Goal: Task Accomplishment & Management: Manage account settings

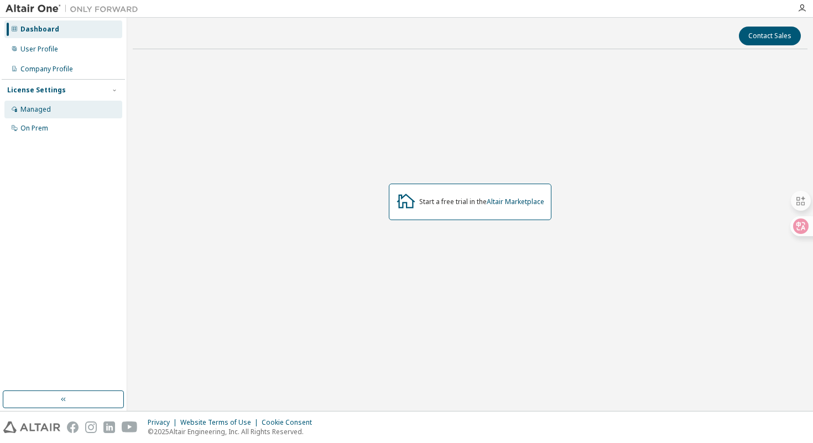
click at [62, 106] on div "Managed" at bounding box center [63, 110] width 118 height 18
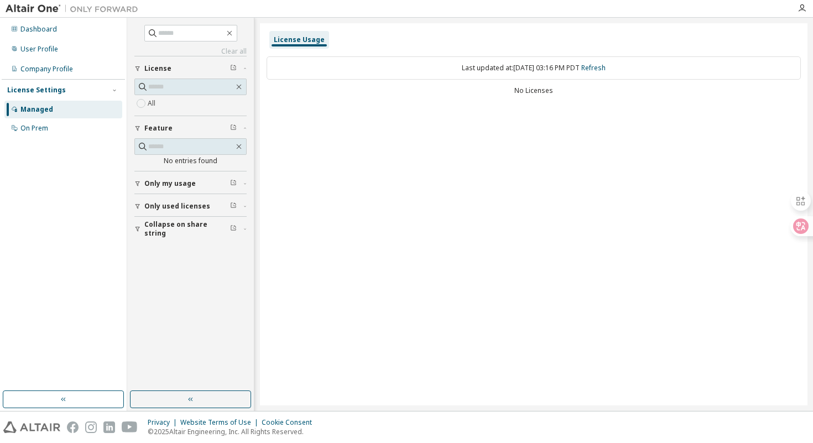
click at [164, 101] on div "All" at bounding box center [190, 103] width 112 height 13
click at [429, 102] on div "Last updated at: Tue 2025-10-14 03:16 PM PDT Refresh No Licenses" at bounding box center [534, 77] width 535 height 54
click at [137, 183] on icon "button" at bounding box center [137, 183] width 7 height 7
click at [138, 183] on icon "button" at bounding box center [137, 183] width 7 height 7
click at [74, 110] on div "Managed" at bounding box center [63, 110] width 118 height 18
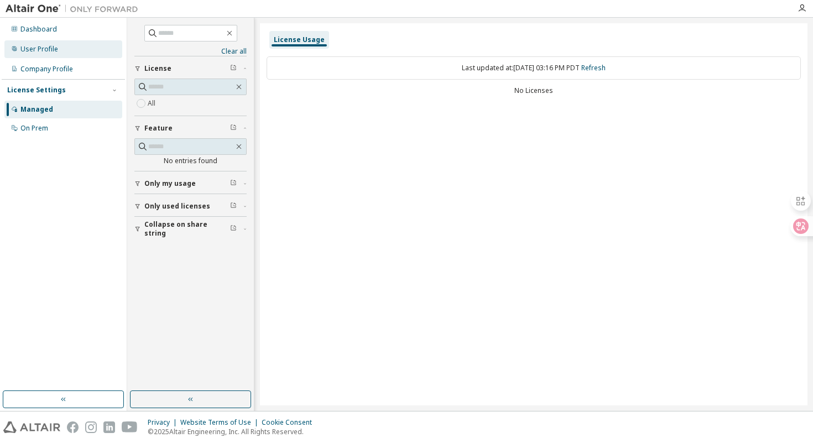
click at [87, 49] on div "User Profile" at bounding box center [63, 49] width 118 height 18
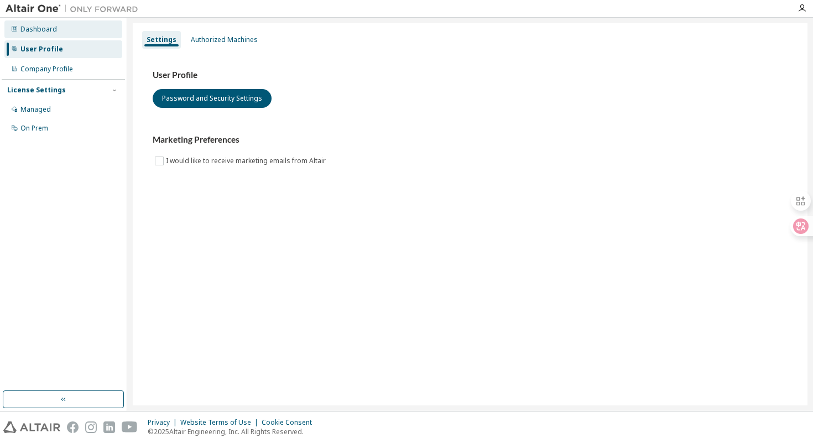
click at [87, 33] on div "Dashboard" at bounding box center [63, 29] width 118 height 18
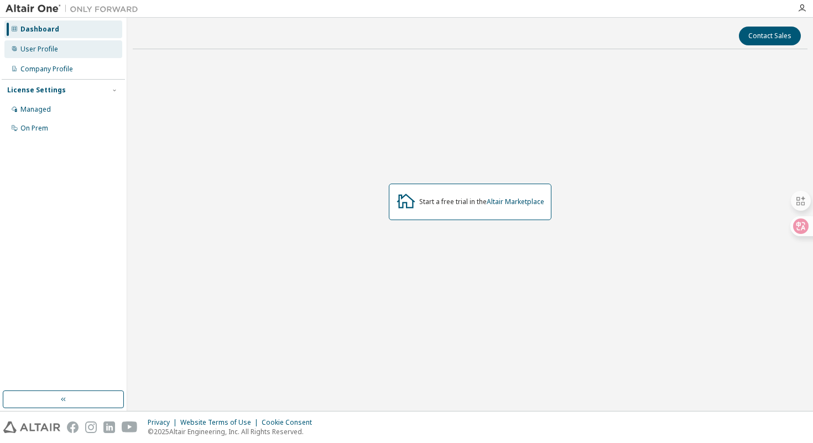
click at [51, 46] on div "User Profile" at bounding box center [39, 49] width 38 height 9
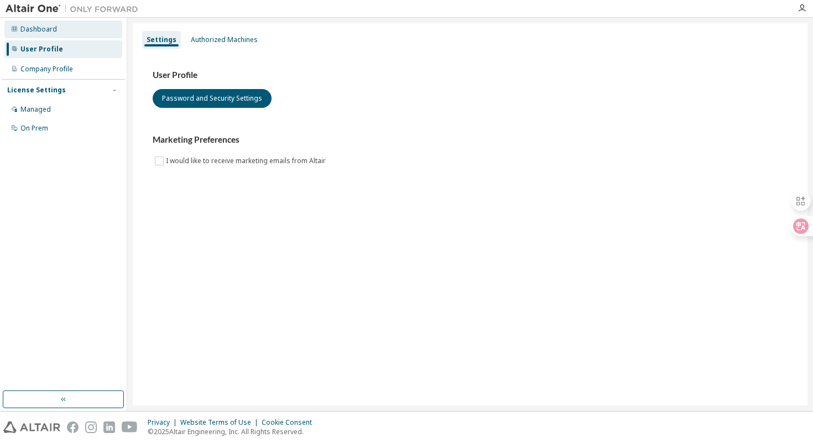
click at [47, 34] on div "Dashboard" at bounding box center [63, 29] width 118 height 18
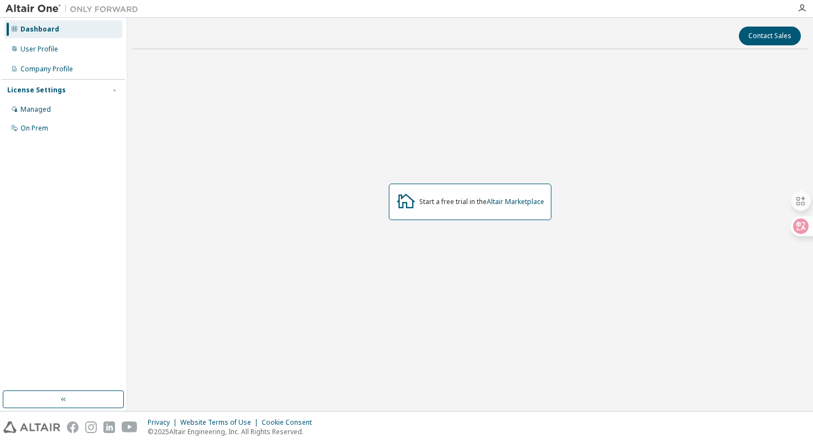
click at [454, 206] on div "Start a free trial in the Altair Marketplace" at bounding box center [470, 202] width 163 height 37
click at [505, 203] on link "Altair Marketplace" at bounding box center [516, 201] width 58 height 9
click at [75, 130] on div "On Prem" at bounding box center [63, 129] width 118 height 18
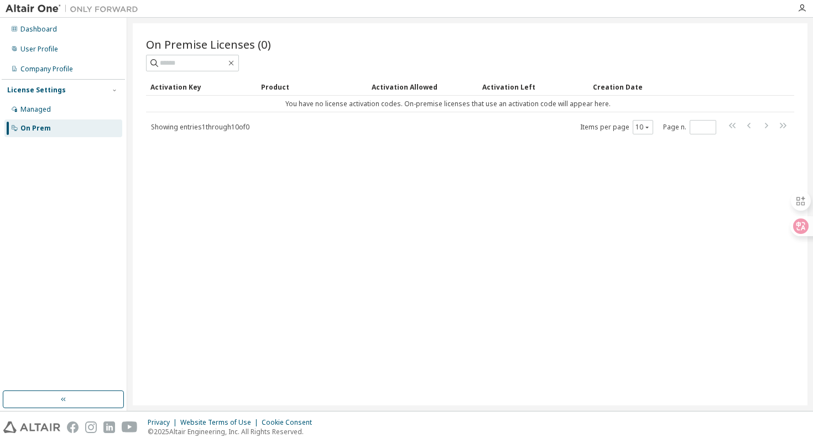
click at [250, 128] on span "Showing entries 1 through 10 of 0" at bounding box center [200, 126] width 99 height 9
click at [70, 113] on div "Managed" at bounding box center [63, 110] width 118 height 18
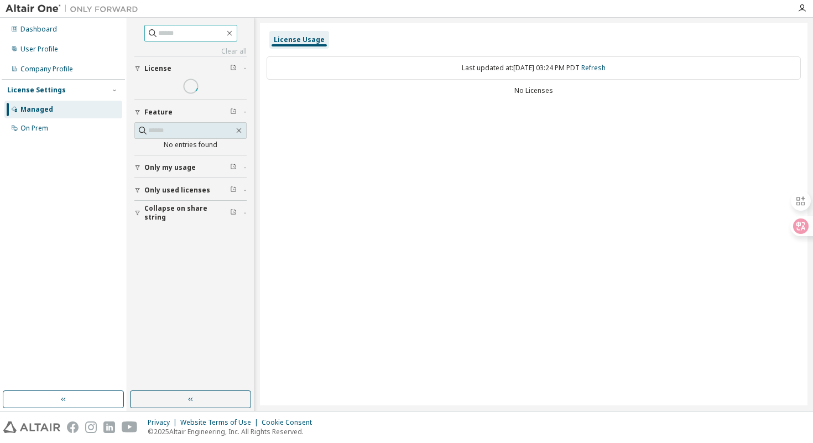
click at [192, 37] on input "text" at bounding box center [191, 33] width 66 height 11
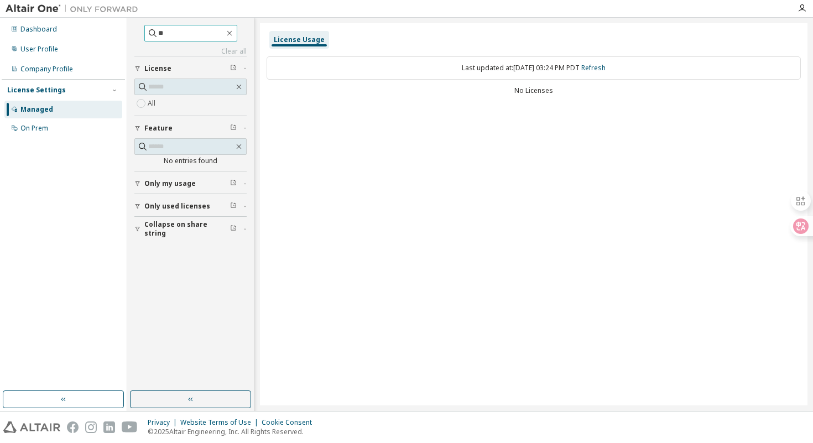
type input "*"
click at [56, 123] on div "On Prem" at bounding box center [63, 129] width 118 height 18
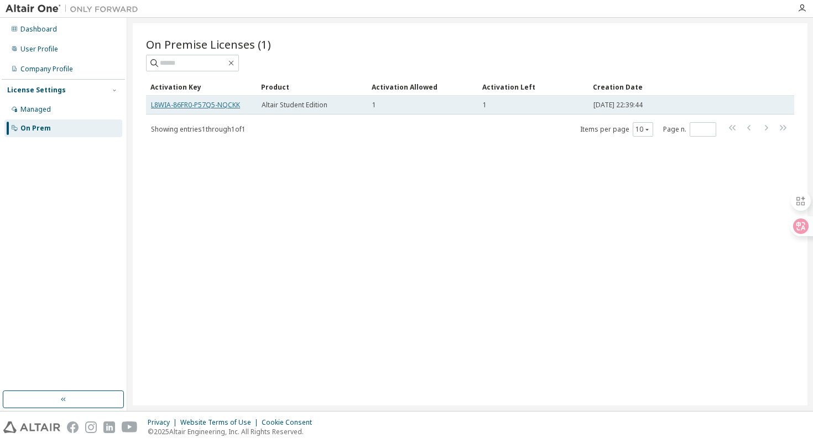
click at [220, 106] on link "L8WIA-86FR0-P57Q5-NQCKK" at bounding box center [195, 104] width 89 height 9
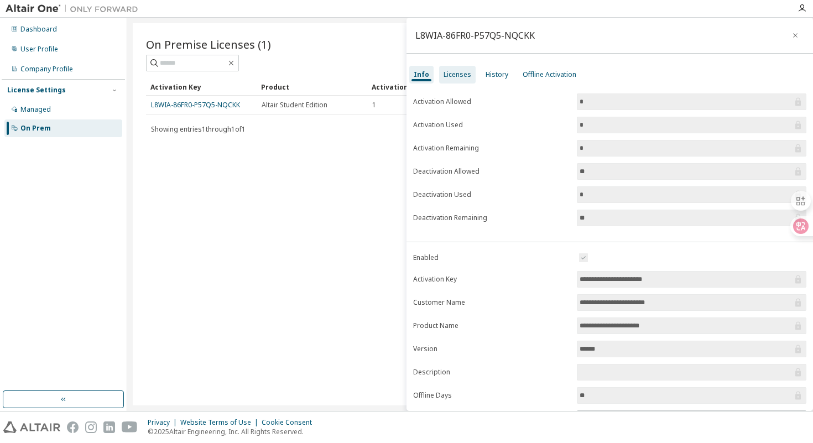
click at [462, 74] on div "Licenses" at bounding box center [458, 74] width 28 height 9
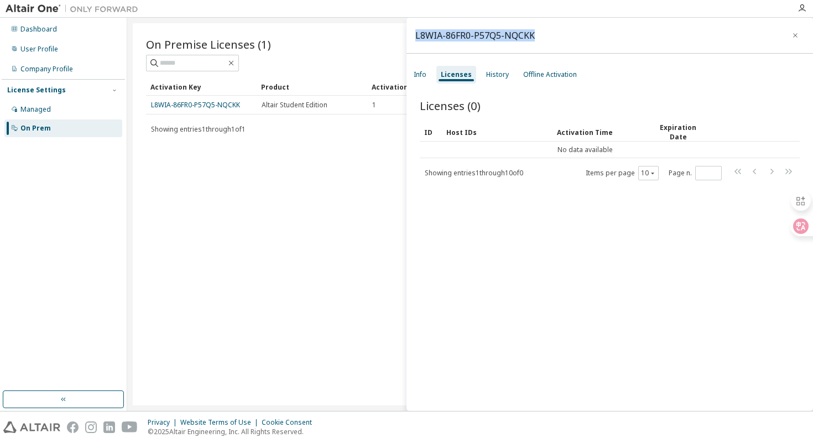
drag, startPoint x: 540, startPoint y: 35, endPoint x: 416, endPoint y: 24, distance: 124.4
click at [416, 24] on div "L8WIA-86FR0-P57Q5-NQCKK" at bounding box center [610, 36] width 407 height 36
copy div "L8WIA-86FR0-P57Q5-NQCKK"
click at [157, 203] on div "On Premise Licenses (1) Clear Load Save Save As Field Operator Value Select fil…" at bounding box center [470, 214] width 675 height 382
click at [432, 71] on div "Info Licenses History Offline Activation" at bounding box center [610, 75] width 407 height 20
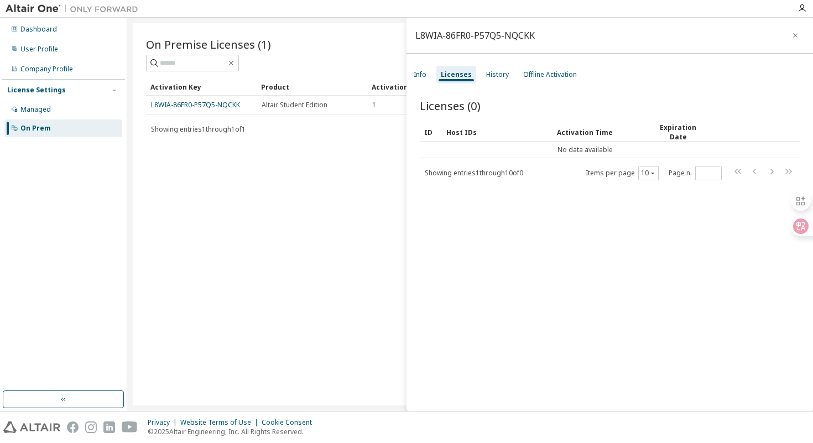
click at [448, 71] on div "Licenses" at bounding box center [456, 74] width 31 height 9
drag, startPoint x: 544, startPoint y: 37, endPoint x: 416, endPoint y: 34, distance: 128.4
click at [416, 34] on div "L8WIA-86FR0-P57Q5-NQCKK" at bounding box center [610, 36] width 407 height 36
copy div "L8WIA-86FR0-P57Q5-NQCKK"
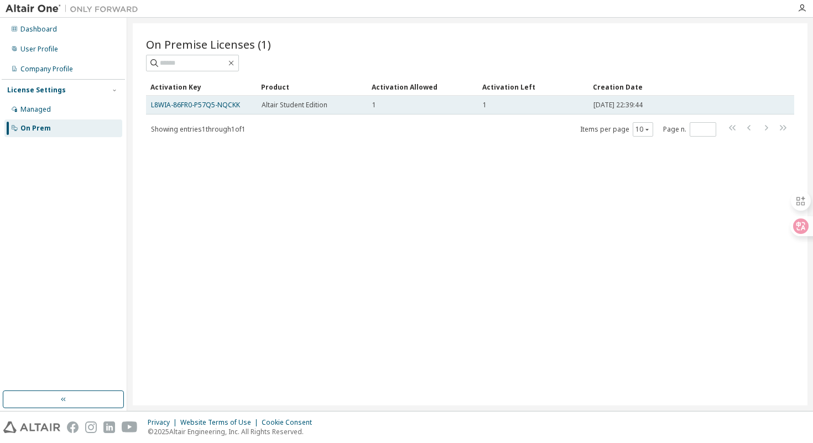
click at [300, 106] on span "Altair Student Edition" at bounding box center [295, 105] width 66 height 9
click at [240, 106] on div "L8WIA-86FR0-P57Q5-NQCKK" at bounding box center [201, 105] width 101 height 9
click at [236, 105] on link "L8WIA-86FR0-P57Q5-NQCKK" at bounding box center [195, 104] width 89 height 9
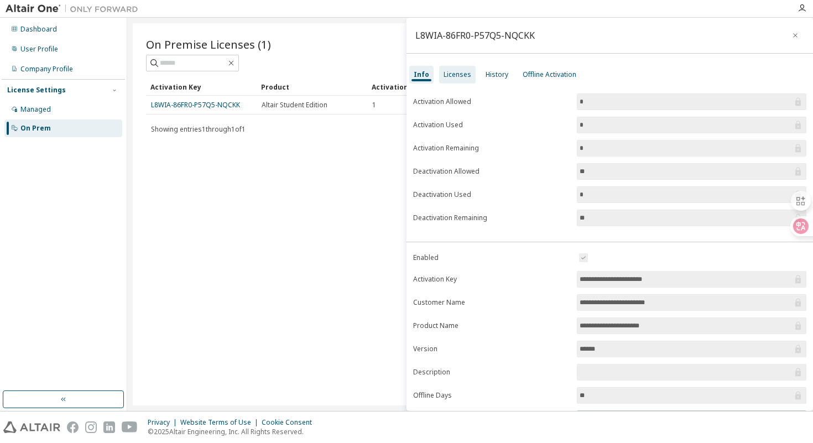
click at [454, 68] on div "Licenses" at bounding box center [457, 75] width 37 height 18
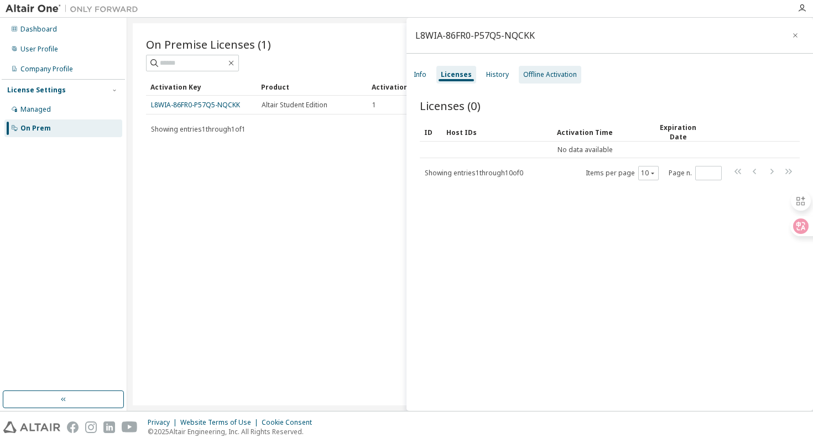
click at [545, 80] on div "Offline Activation" at bounding box center [550, 75] width 63 height 18
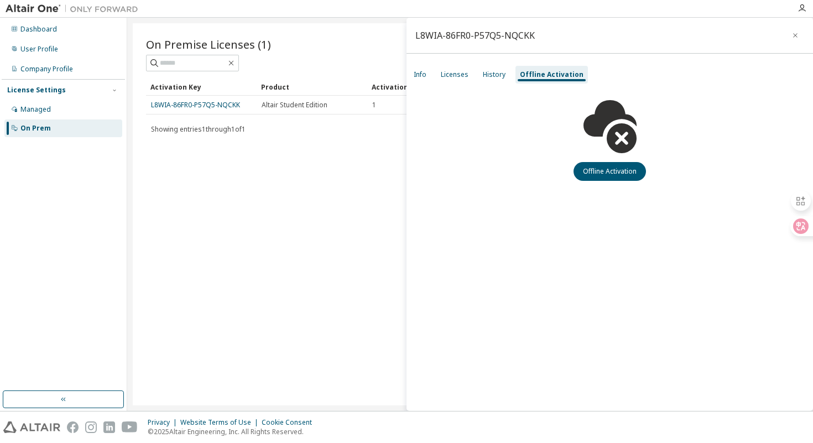
click at [510, 78] on div "Info Licenses History Offline Activation" at bounding box center [610, 75] width 407 height 20
click at [499, 77] on div "History" at bounding box center [494, 74] width 23 height 9
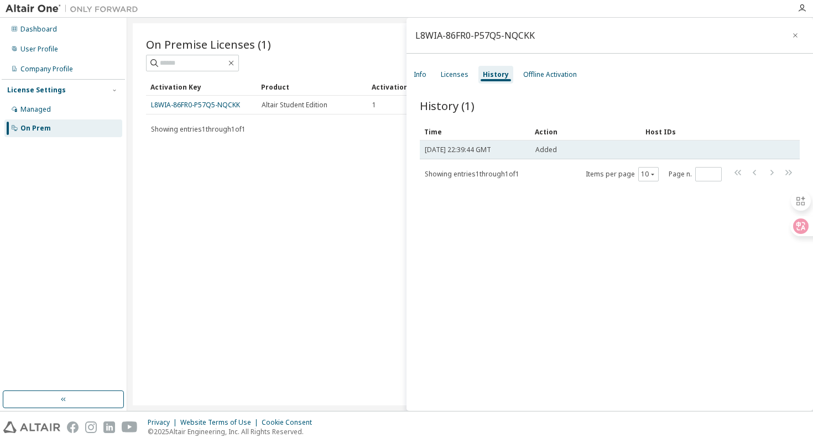
drag, startPoint x: 452, startPoint y: 150, endPoint x: 518, endPoint y: 151, distance: 65.9
click at [491, 151] on span "Tue, 14 Oct 2025 22:39:44 GMT" at bounding box center [458, 150] width 66 height 9
click at [547, 152] on span "Added" at bounding box center [547, 150] width 22 height 9
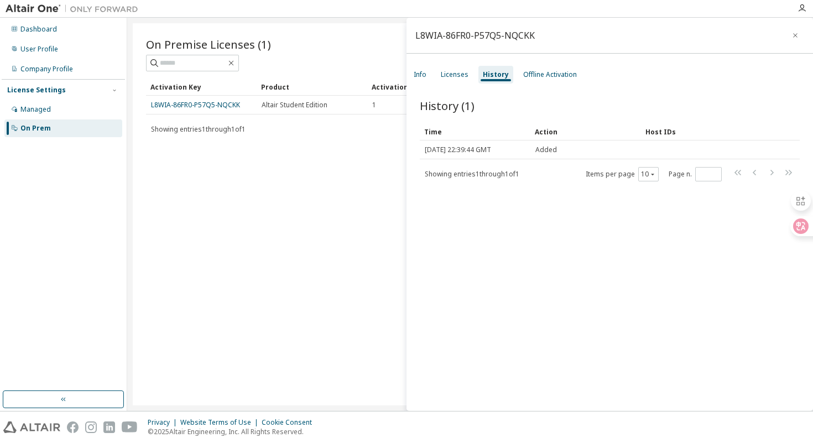
click at [463, 45] on div "L8WIA-86FR0-P57Q5-NQCKK" at bounding box center [610, 36] width 407 height 36
click at [453, 75] on div "Licenses" at bounding box center [455, 74] width 28 height 9
click at [418, 80] on div "Info" at bounding box center [421, 75] width 22 height 18
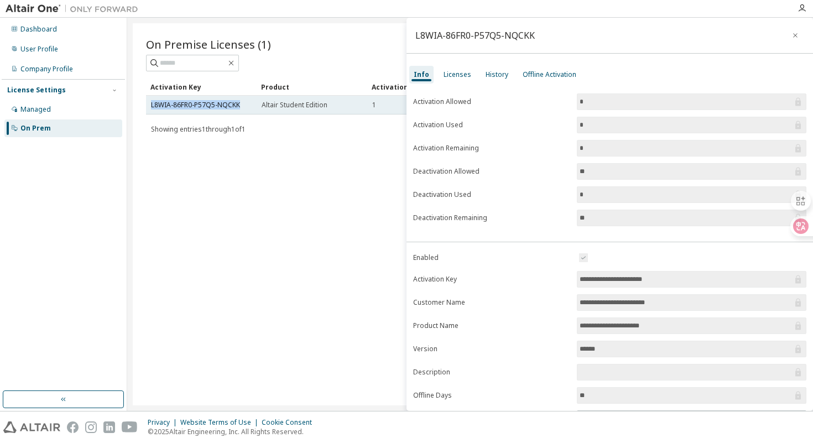
drag, startPoint x: 246, startPoint y: 105, endPoint x: 148, endPoint y: 106, distance: 98.0
click at [148, 106] on td "L8WIA-86FR0-P57Q5-NQCKK" at bounding box center [201, 105] width 111 height 19
copy link "L8WIA-86FR0-P57Q5-NQCKK"
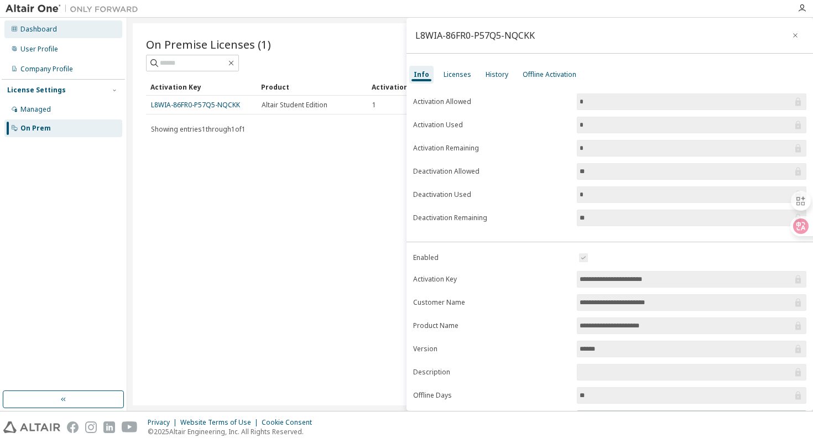
click at [107, 30] on div "Dashboard" at bounding box center [63, 29] width 118 height 18
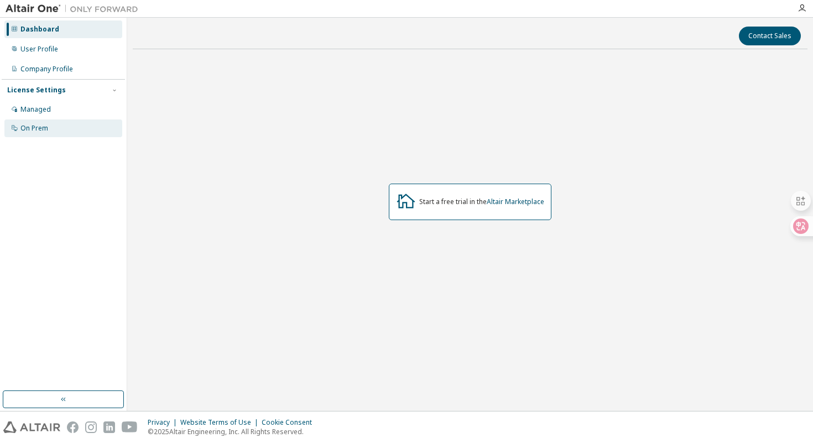
click at [73, 133] on div "On Prem" at bounding box center [63, 129] width 118 height 18
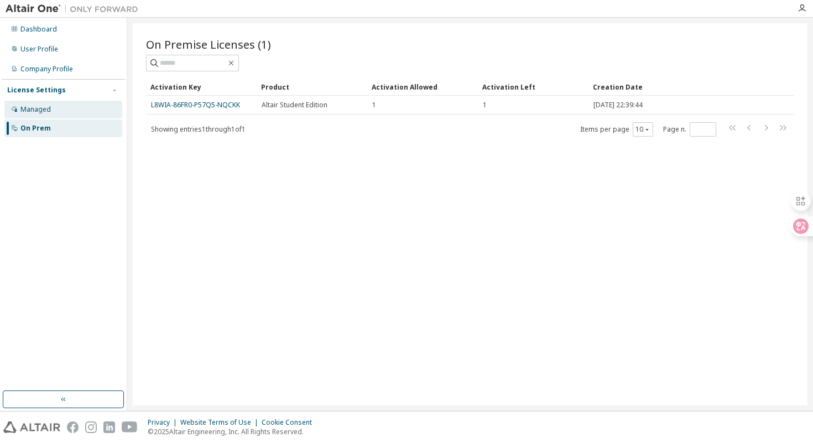
click at [89, 105] on div "Managed" at bounding box center [63, 110] width 118 height 18
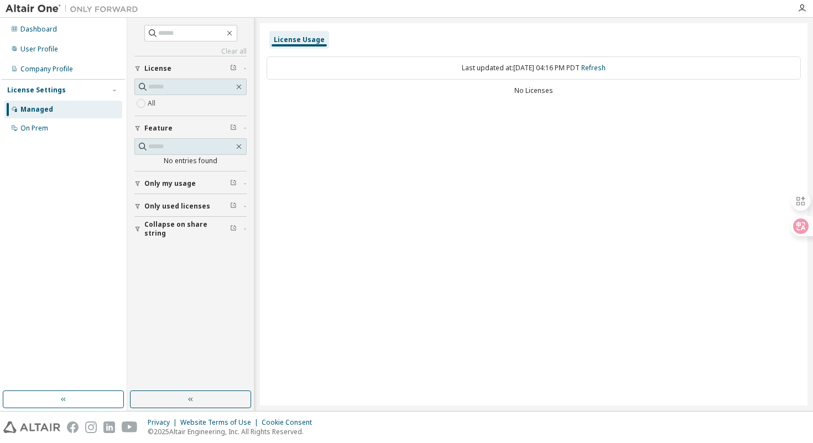
click at [197, 182] on div "Only my usage" at bounding box center [193, 183] width 99 height 9
click at [198, 185] on div "Only my usage" at bounding box center [193, 183] width 99 height 9
click at [211, 108] on div "All" at bounding box center [190, 103] width 112 height 13
click at [161, 101] on div "All" at bounding box center [190, 103] width 112 height 13
